Goal: Task Accomplishment & Management: Manage account settings

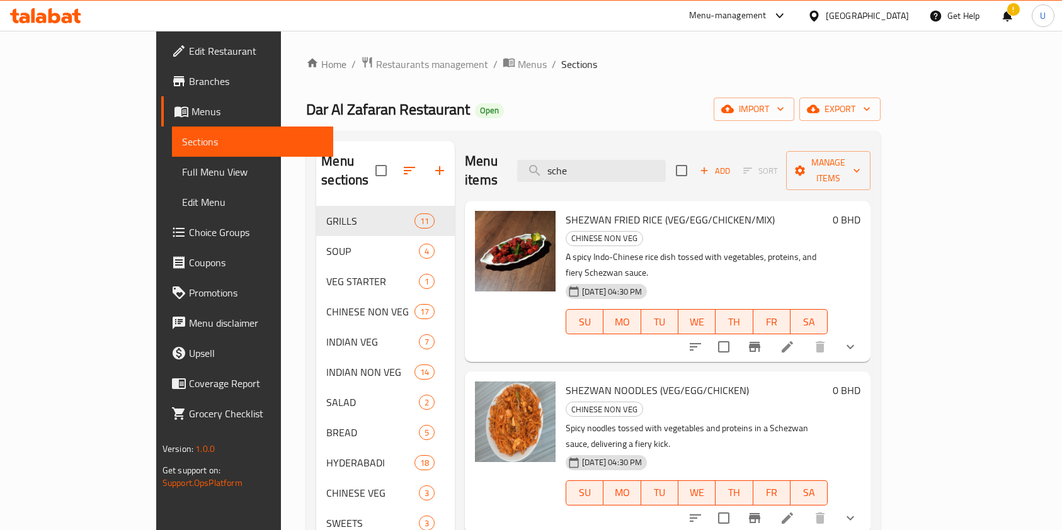
click at [306, 64] on link "Home" at bounding box center [326, 64] width 40 height 15
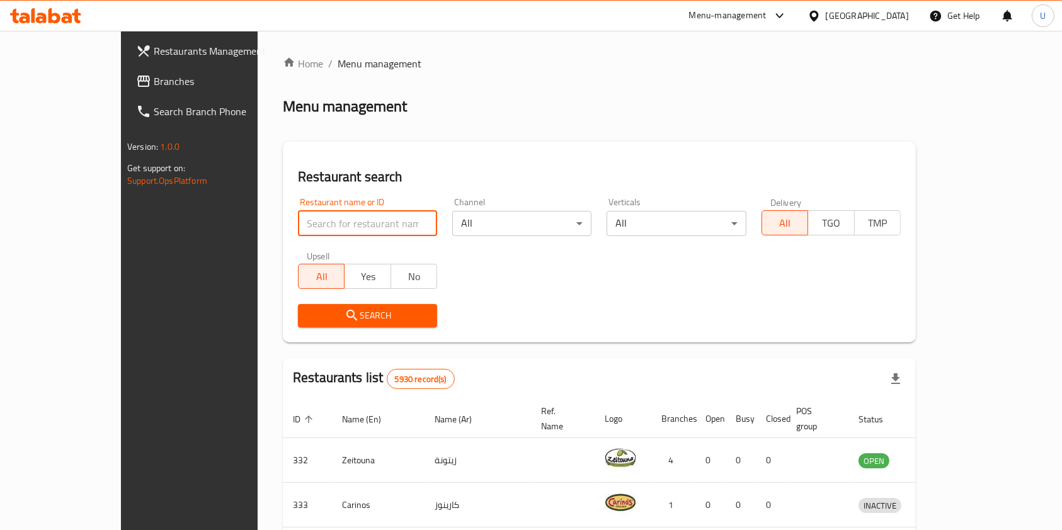
click at [338, 218] on input "search" at bounding box center [367, 223] width 139 height 25
type input "vox"
click at [358, 317] on span "Search" at bounding box center [367, 316] width 119 height 16
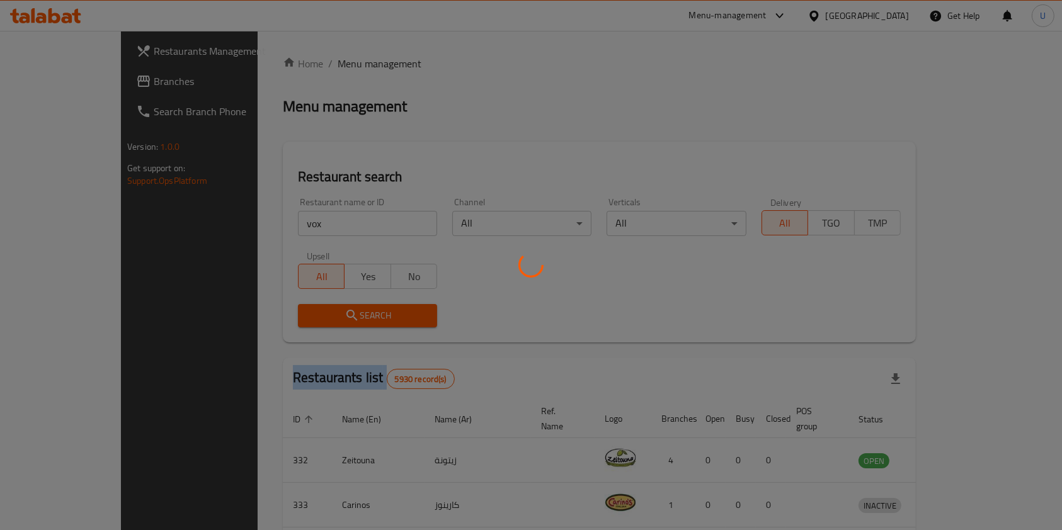
click at [358, 317] on div at bounding box center [531, 265] width 1062 height 530
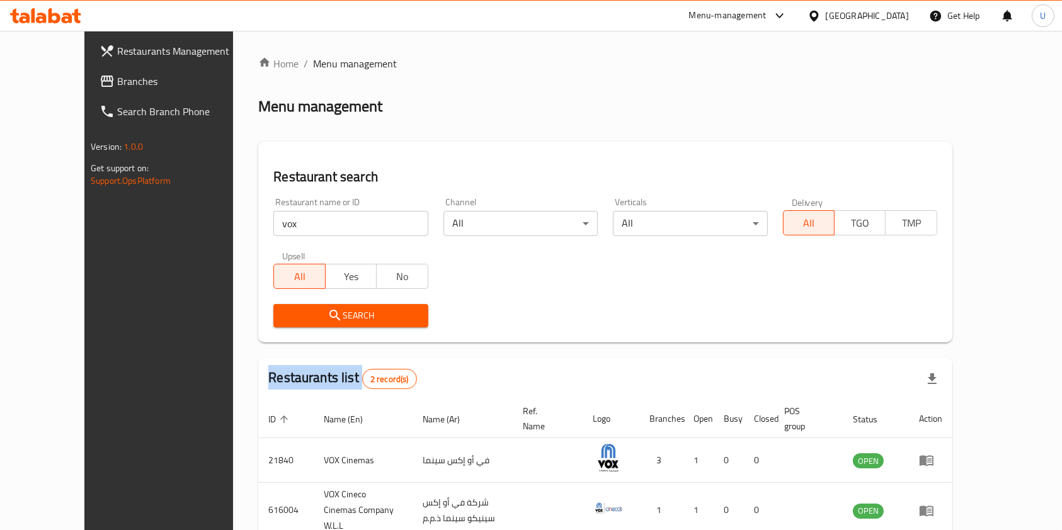
scroll to position [65, 0]
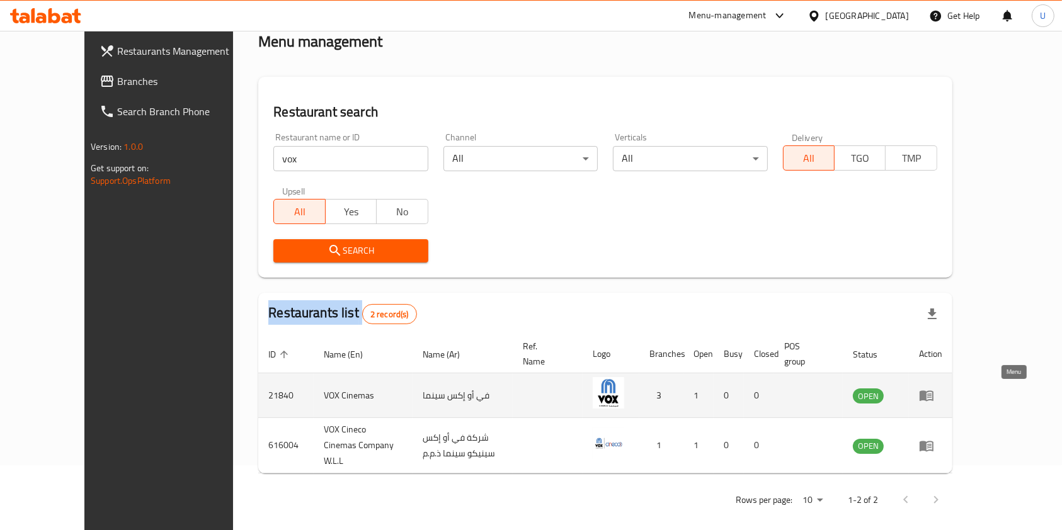
click at [934, 398] on icon "enhanced table" at bounding box center [926, 395] width 15 height 15
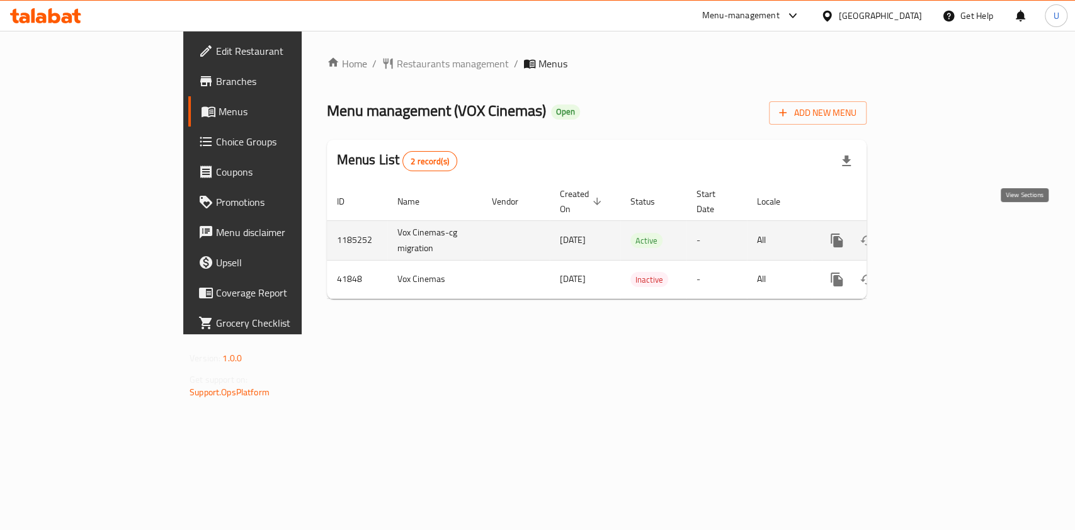
click at [936, 233] on icon "enhanced table" at bounding box center [927, 240] width 15 height 15
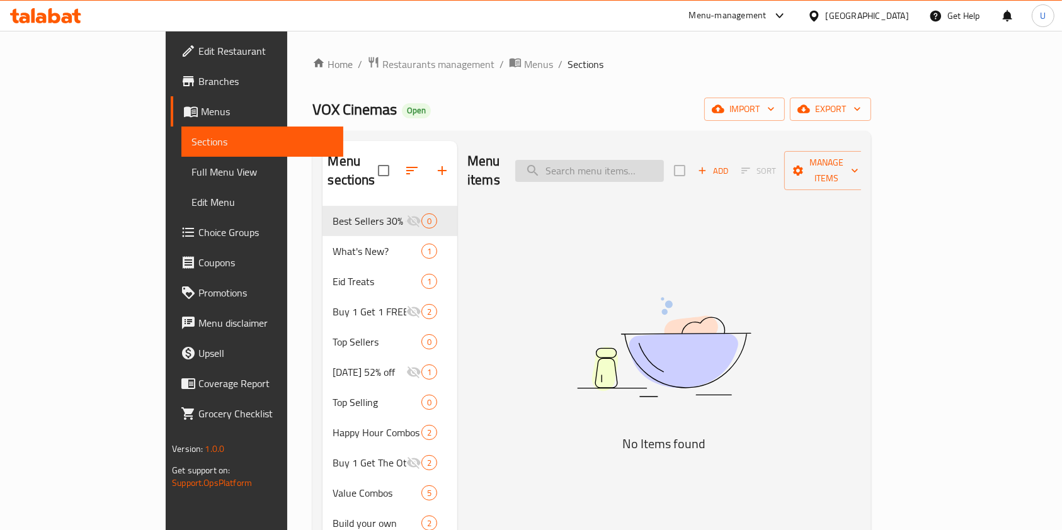
click at [631, 160] on input "search" at bounding box center [589, 171] width 149 height 22
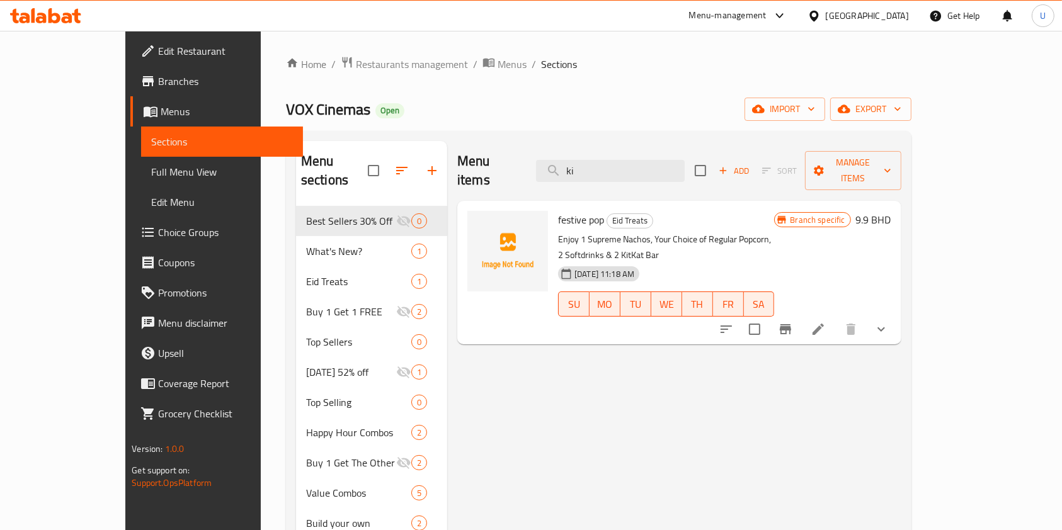
type input "k"
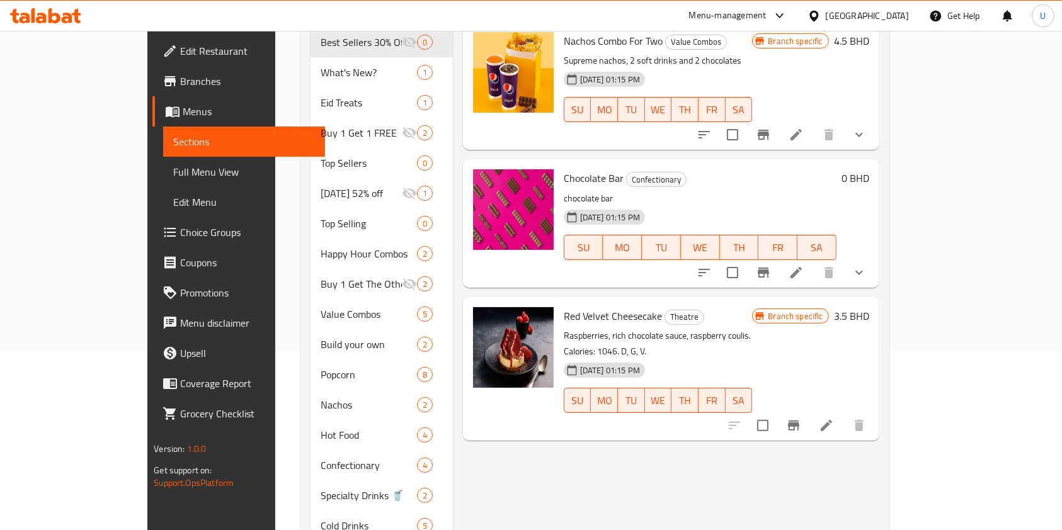
scroll to position [72, 0]
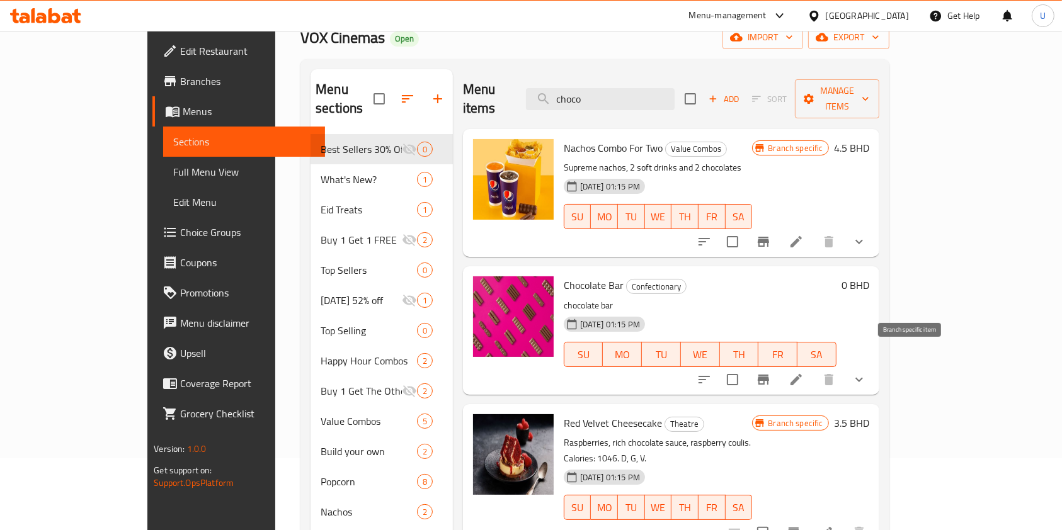
type input "choco"
click at [769, 375] on icon "Branch-specific-item" at bounding box center [763, 380] width 11 height 10
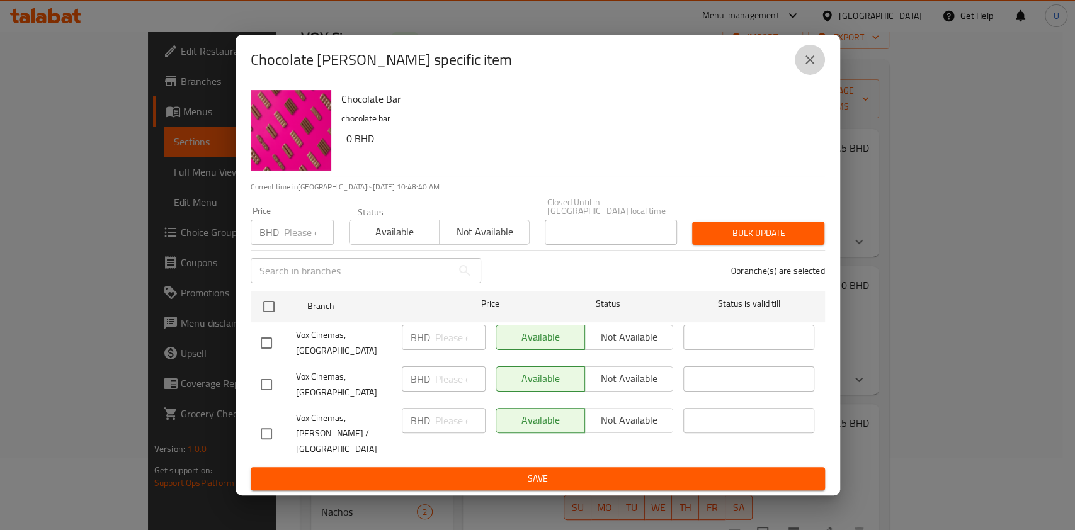
click at [806, 64] on icon "close" at bounding box center [810, 59] width 9 height 9
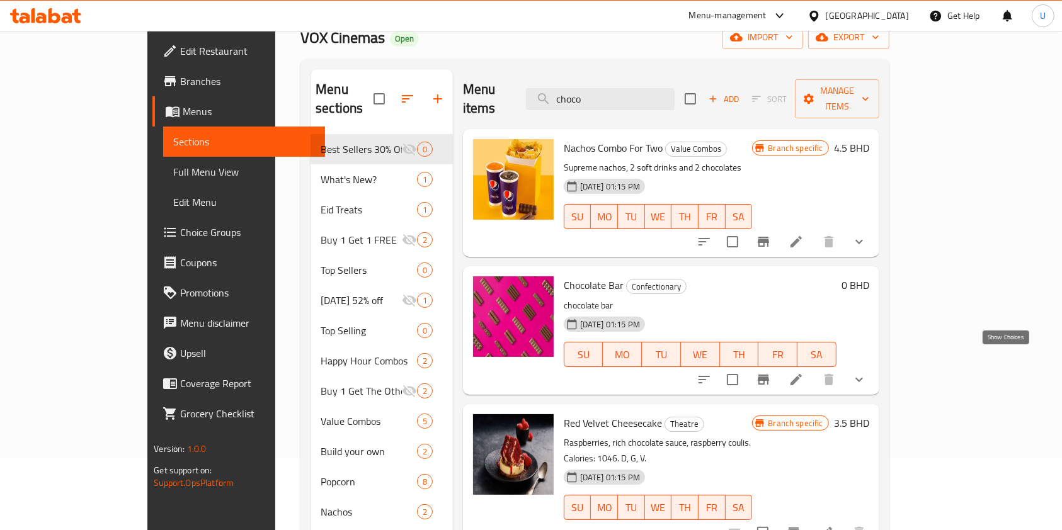
click at [867, 372] on icon "show more" at bounding box center [859, 379] width 15 height 15
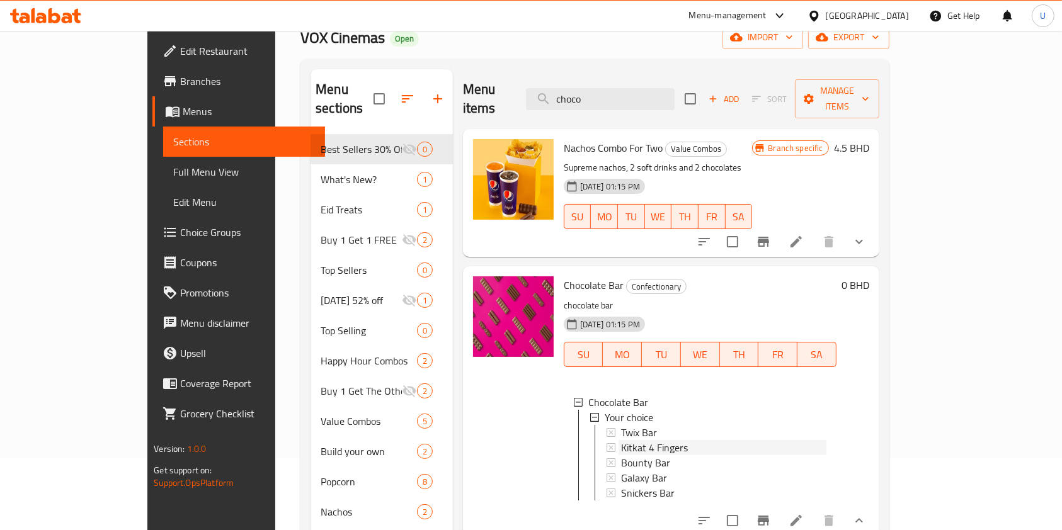
click at [638, 440] on span "Kitkat 4 Fingers" at bounding box center [654, 447] width 67 height 15
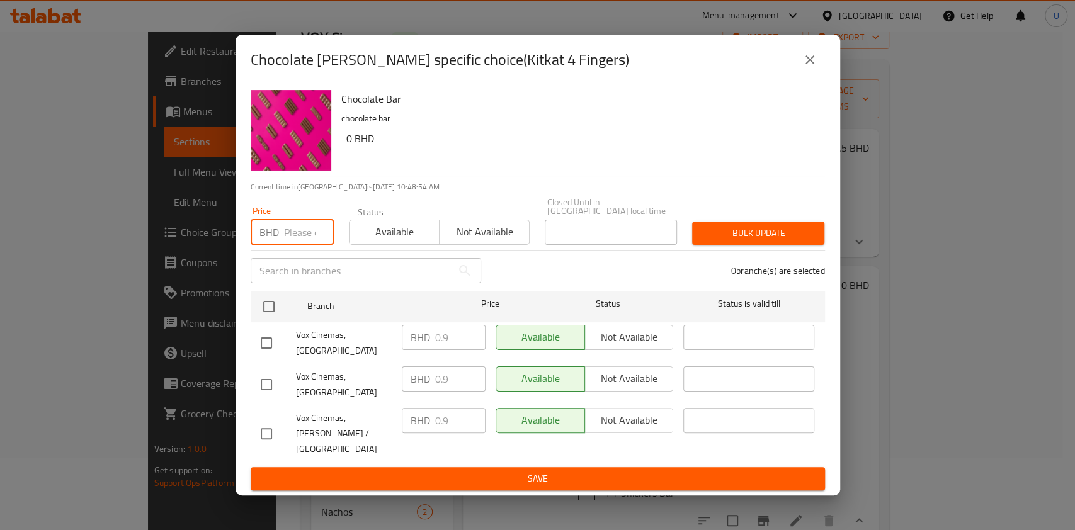
click at [290, 245] on input "number" at bounding box center [309, 232] width 50 height 25
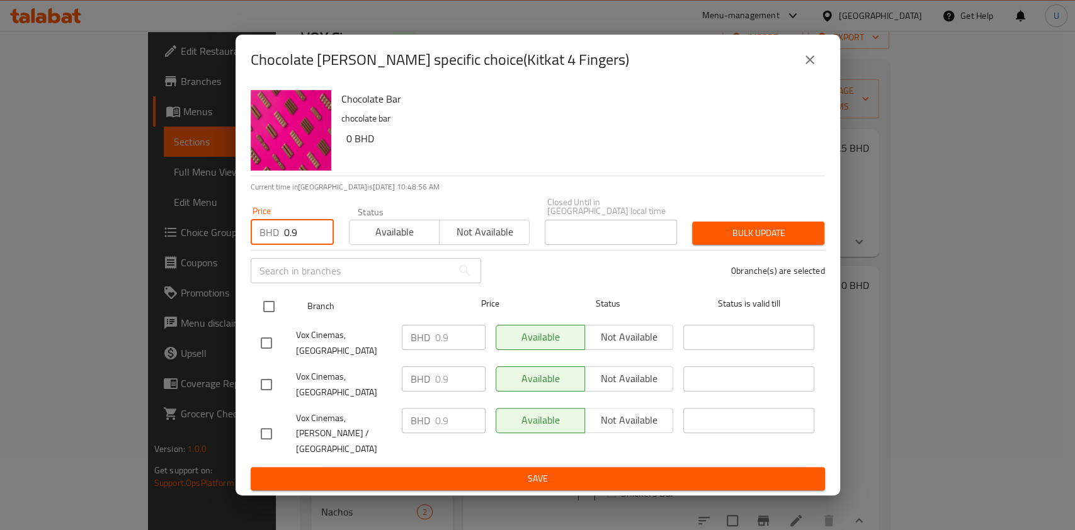
type input "0.9"
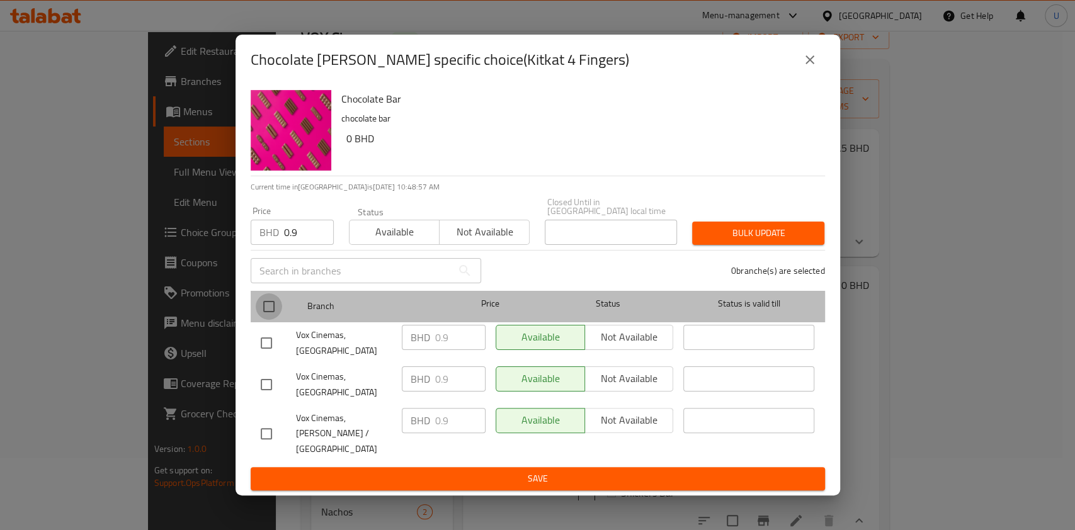
click at [266, 320] on input "checkbox" at bounding box center [269, 307] width 26 height 26
checkbox input "true"
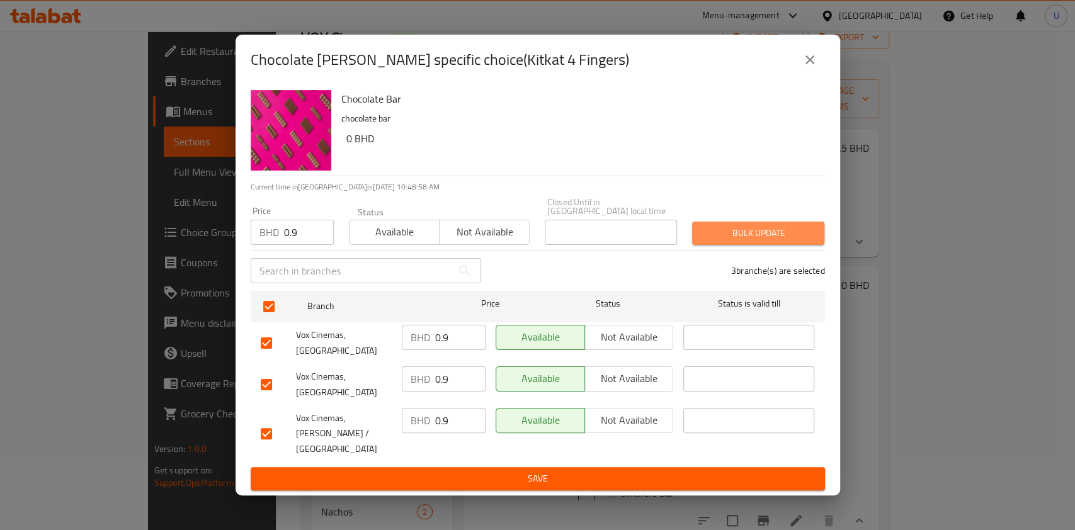
click at [730, 241] on span "Bulk update" at bounding box center [758, 234] width 112 height 16
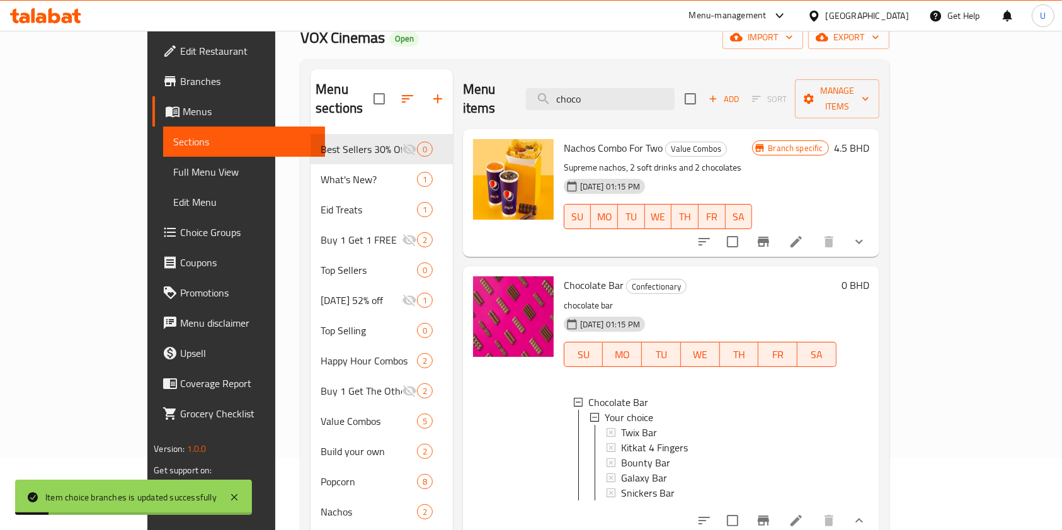
scroll to position [0, 0]
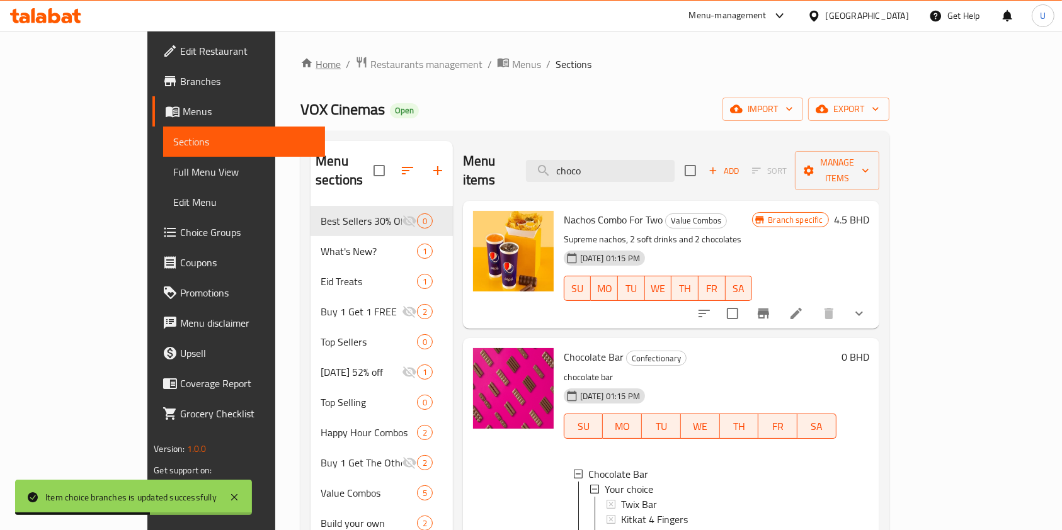
click at [301, 64] on link "Home" at bounding box center [321, 64] width 40 height 15
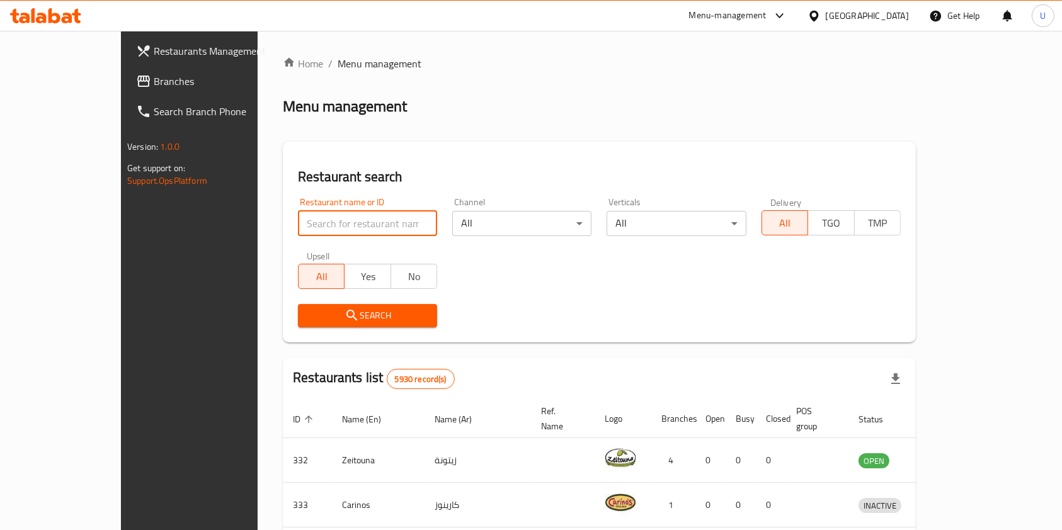
click at [298, 221] on input "search" at bounding box center [367, 223] width 139 height 25
type input "vox"
click button "Search" at bounding box center [367, 315] width 139 height 23
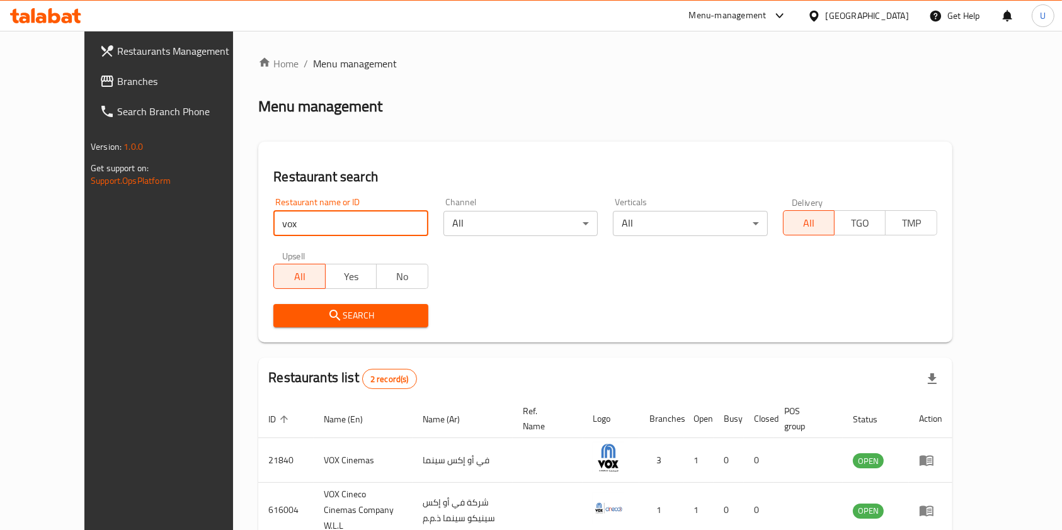
scroll to position [65, 0]
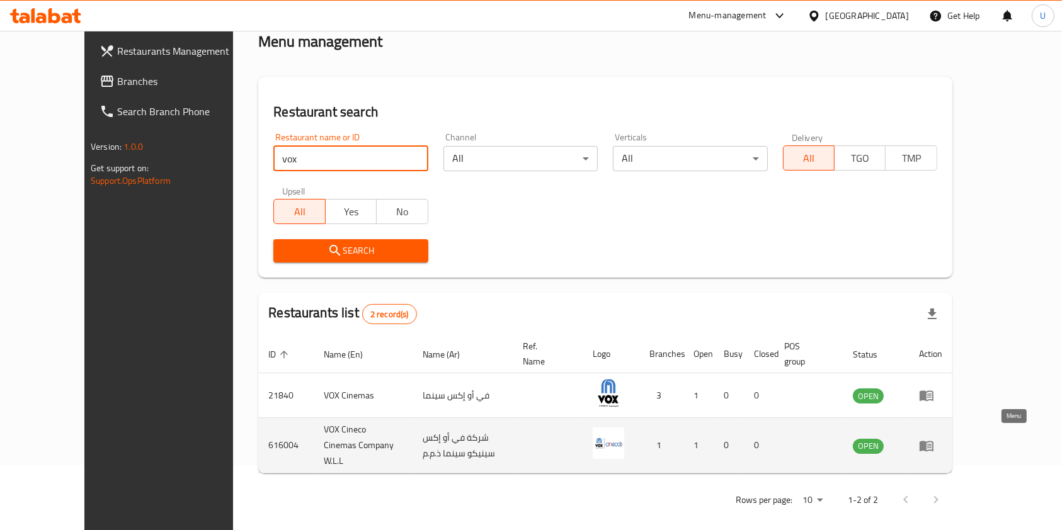
click at [934, 441] on icon "enhanced table" at bounding box center [926, 445] width 15 height 15
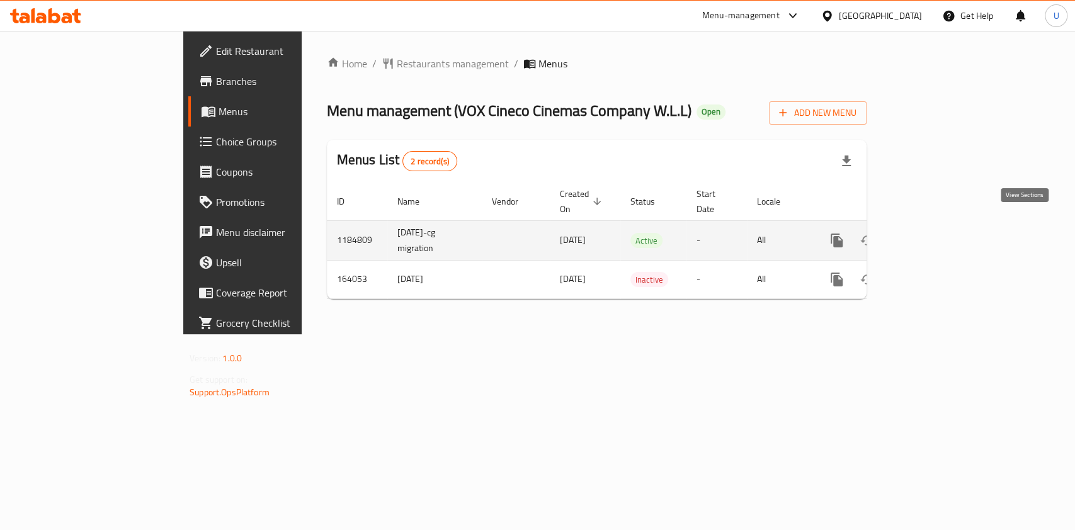
click at [934, 235] on icon "enhanced table" at bounding box center [927, 240] width 11 height 11
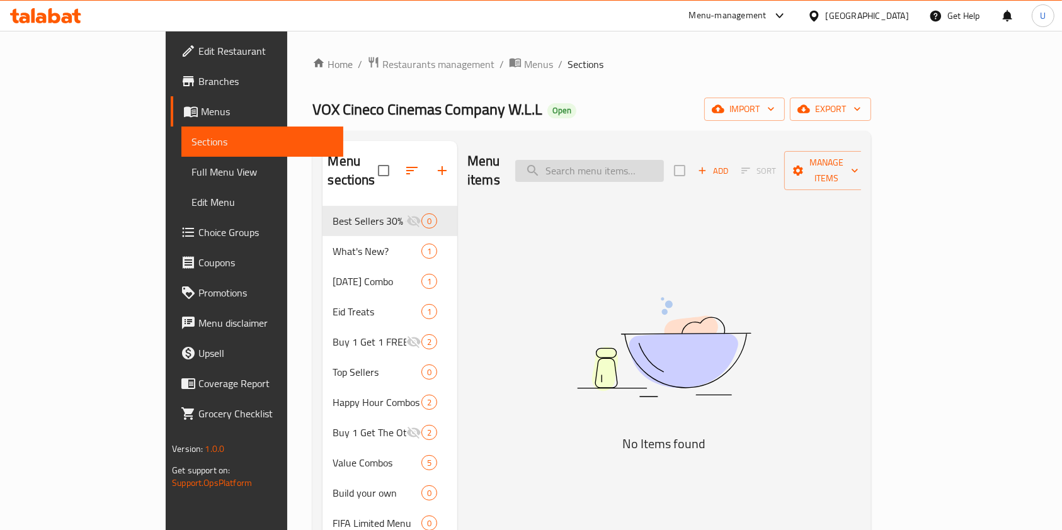
click at [644, 162] on input "search" at bounding box center [589, 171] width 149 height 22
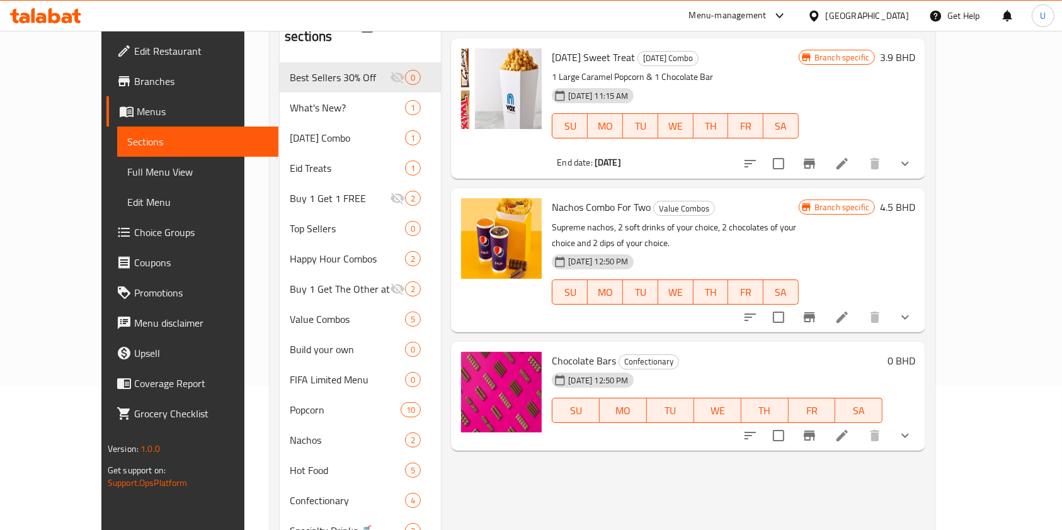
scroll to position [146, 0]
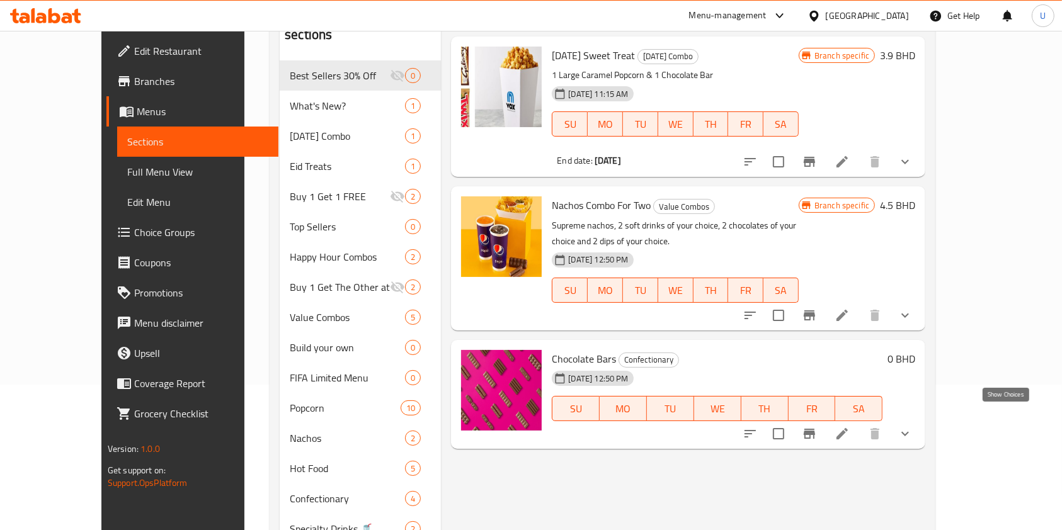
type input "choco"
click at [913, 426] on icon "show more" at bounding box center [905, 433] width 15 height 15
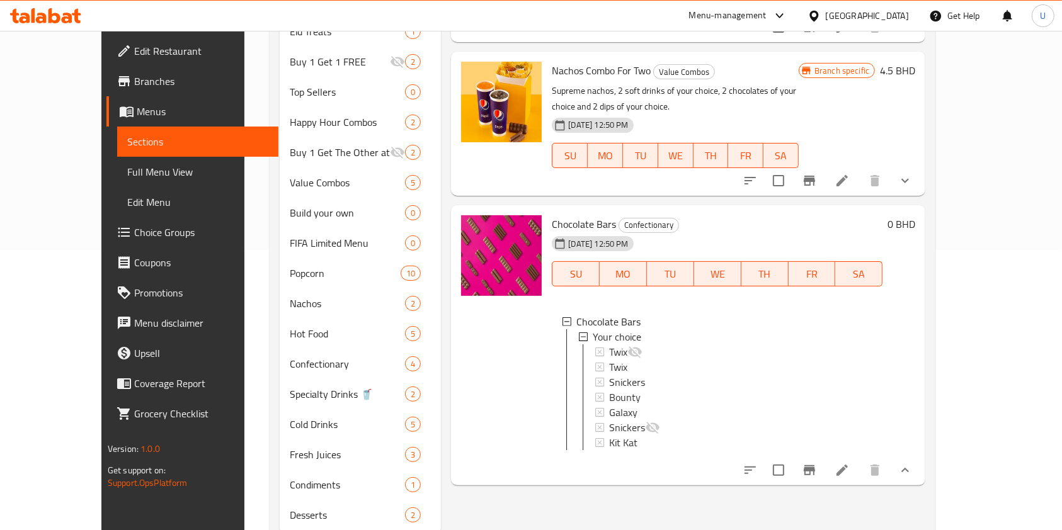
scroll to position [282, 0]
click at [609, 434] on span "Kit Kat" at bounding box center [623, 441] width 28 height 15
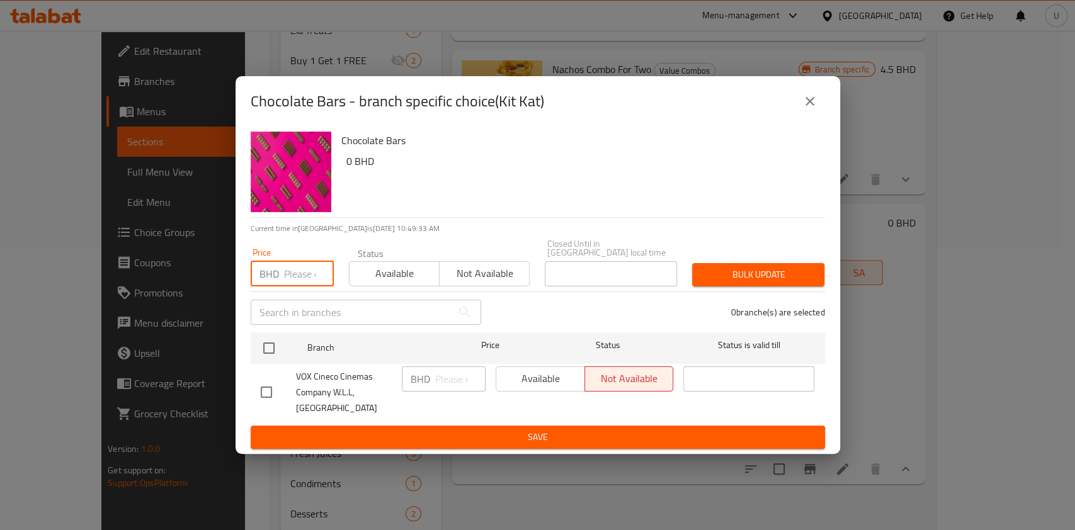
click at [292, 268] on input "number" at bounding box center [309, 273] width 50 height 25
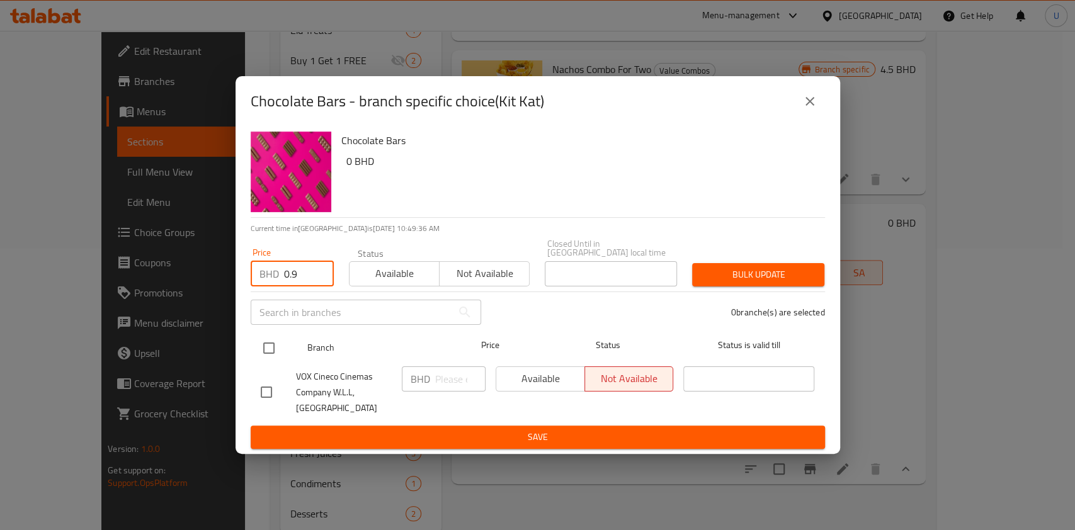
type input "0.9"
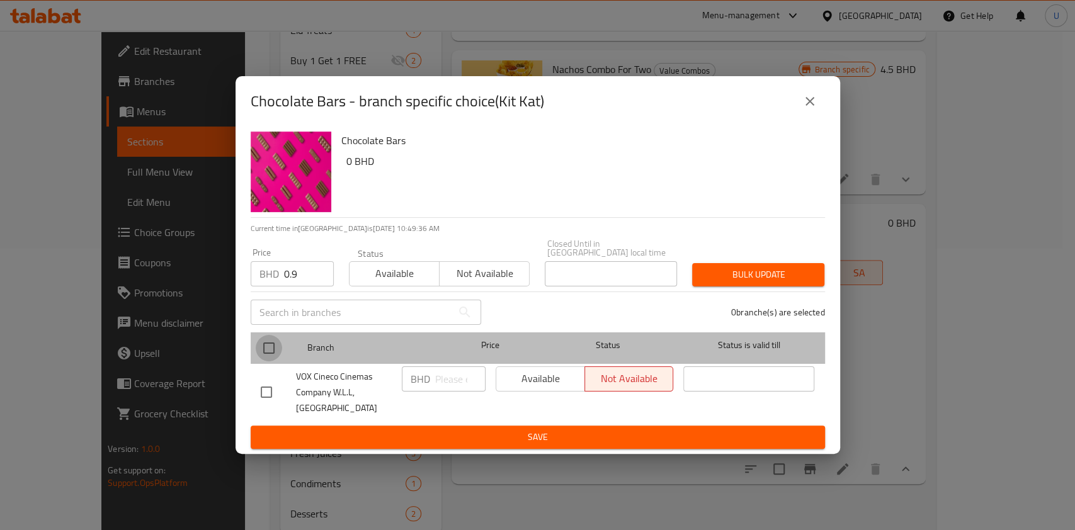
click at [270, 344] on input "checkbox" at bounding box center [269, 348] width 26 height 26
checkbox input "true"
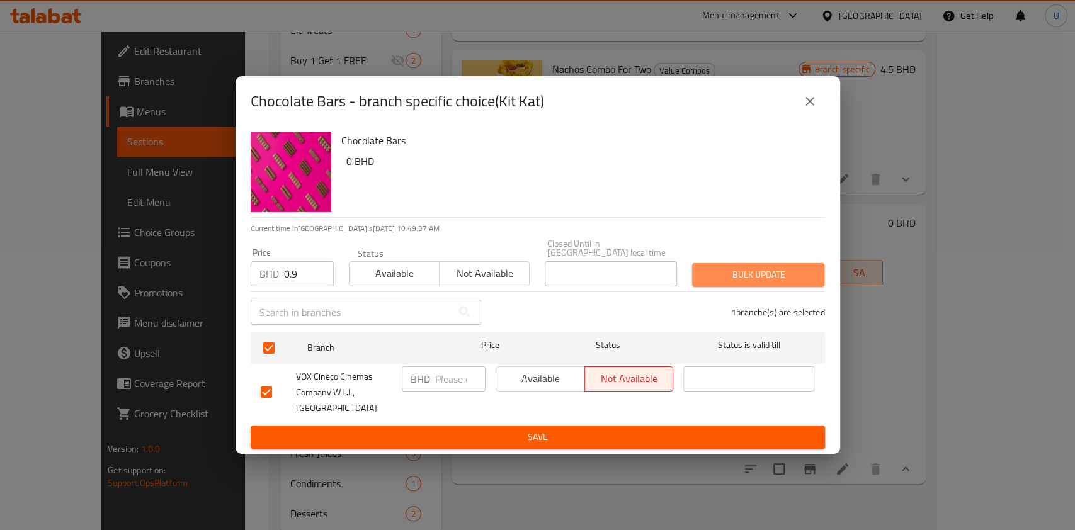
click at [785, 270] on span "Bulk update" at bounding box center [758, 275] width 112 height 16
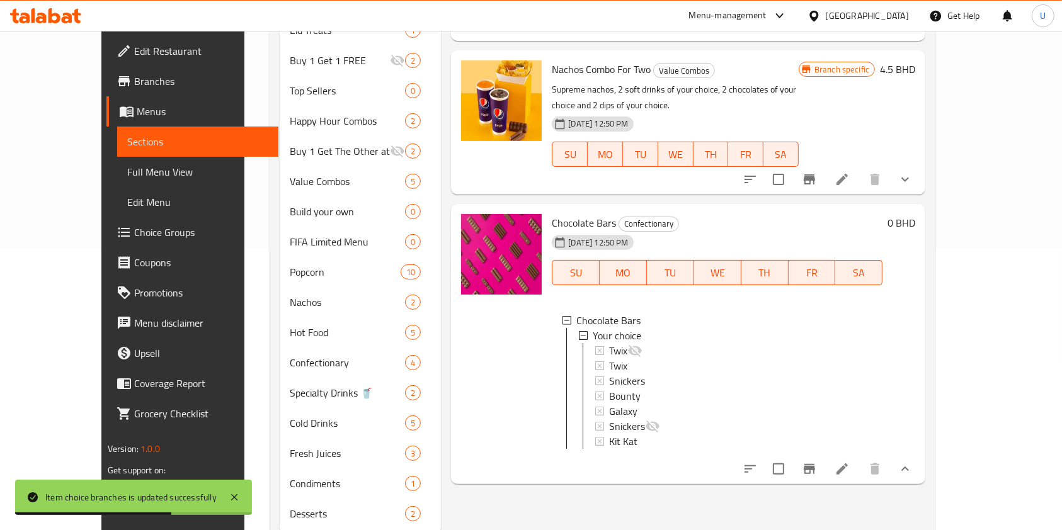
scroll to position [0, 0]
